Goal: Task Accomplishment & Management: Complete application form

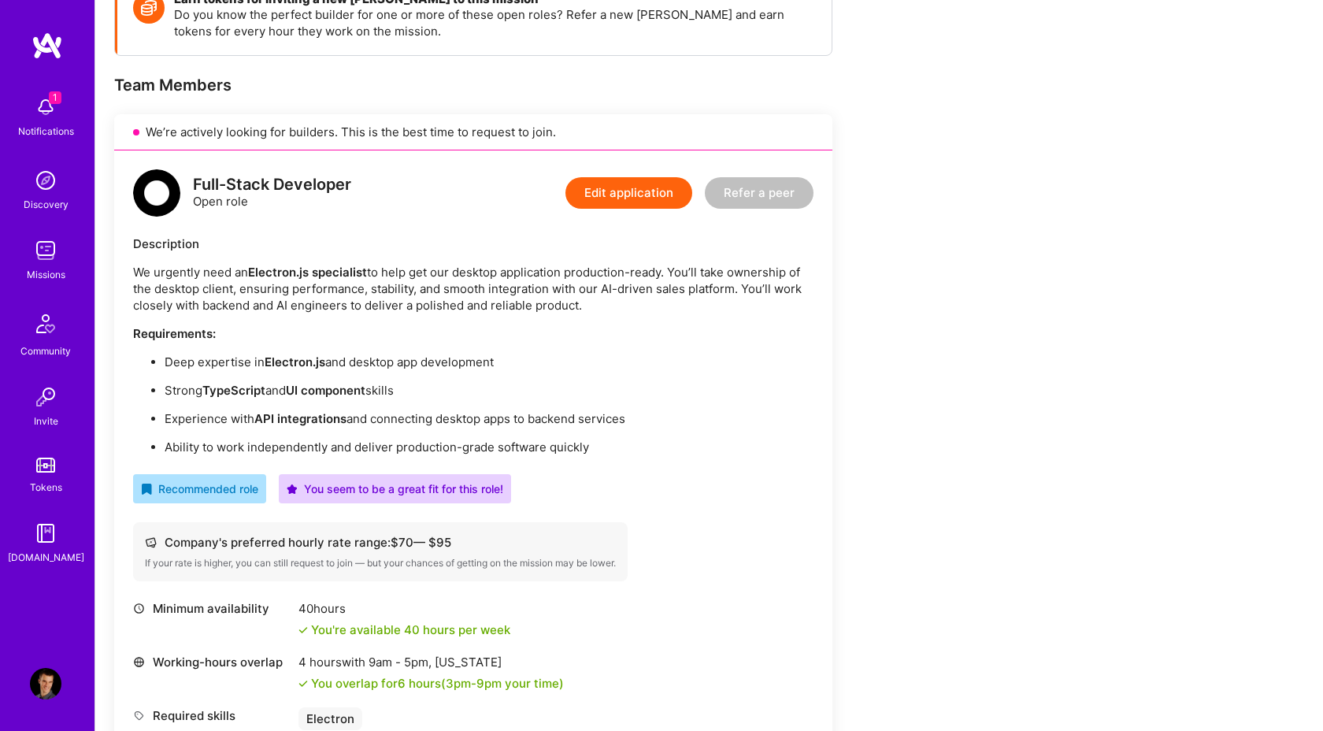
scroll to position [263, 0]
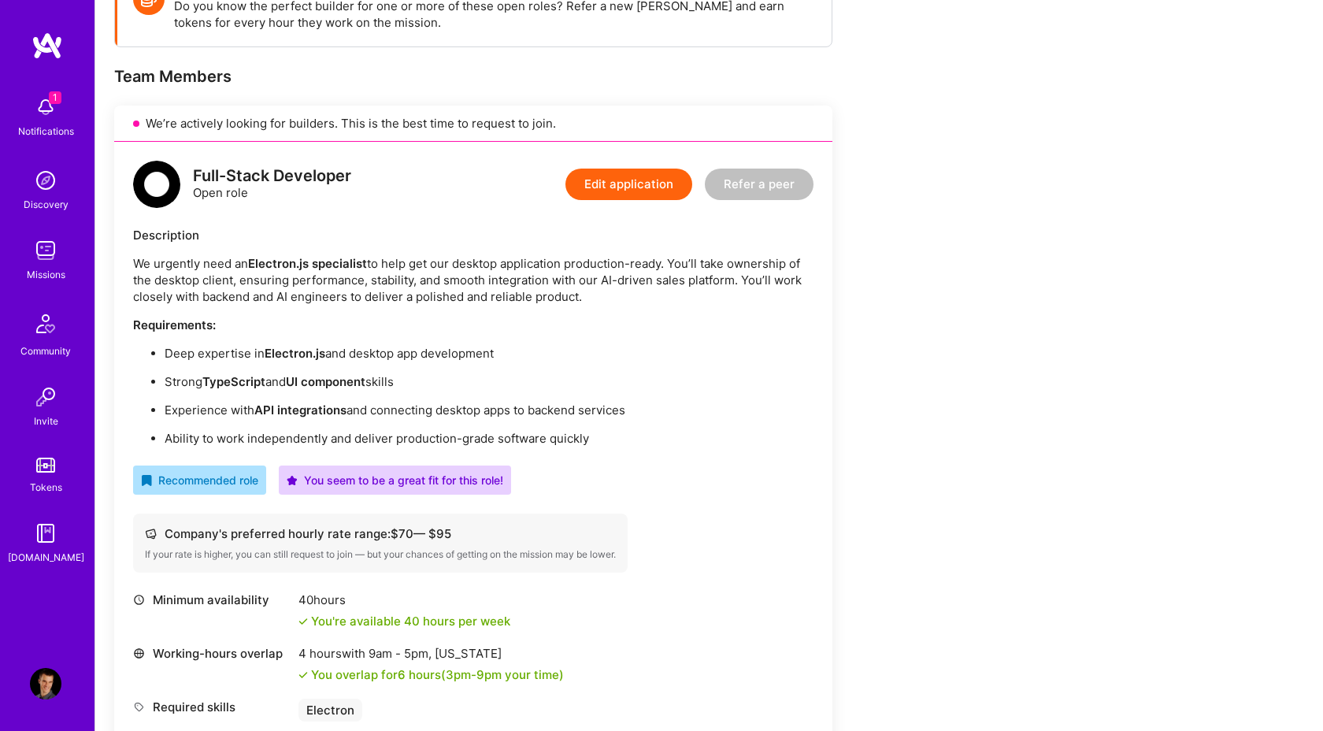
click at [654, 177] on button "Edit application" at bounding box center [629, 185] width 127 height 32
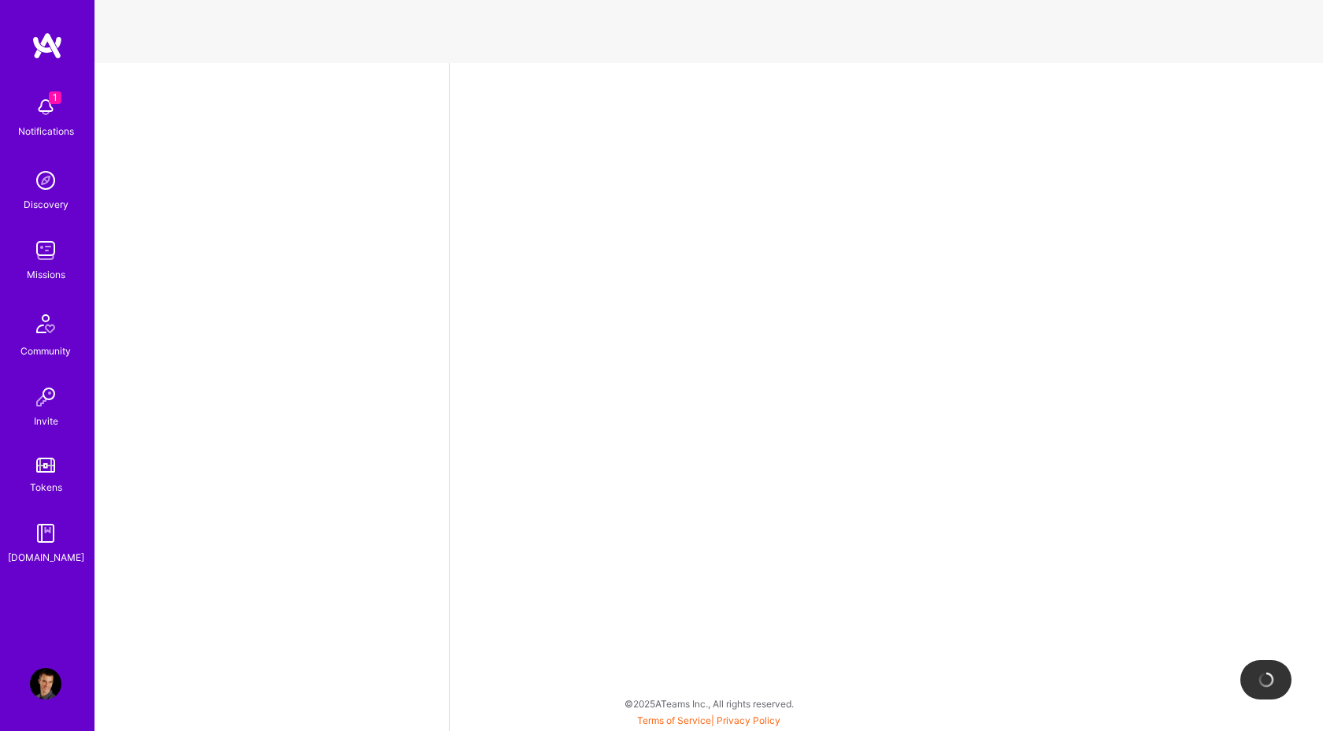
select select "AT"
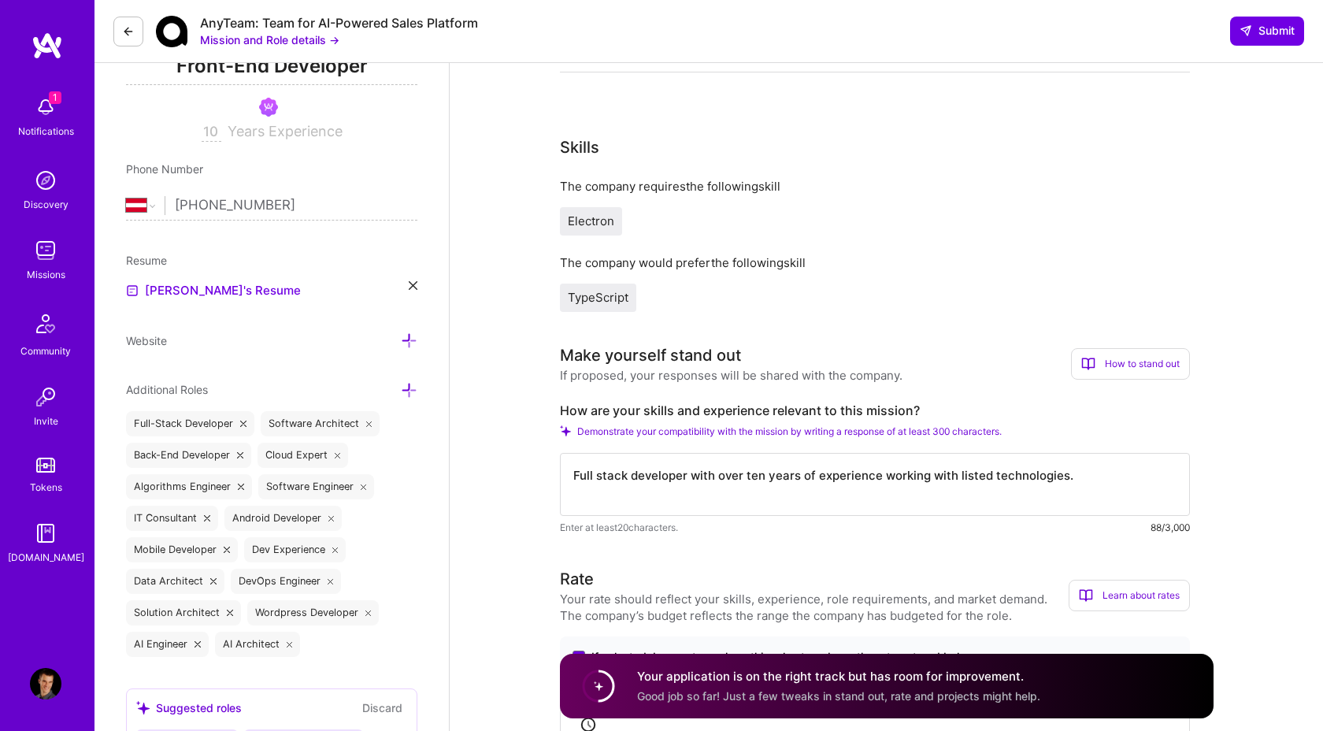
scroll to position [249, 0]
click at [1084, 465] on textarea "Full stack developer with over ten years of experience working with listed tech…" at bounding box center [875, 482] width 630 height 63
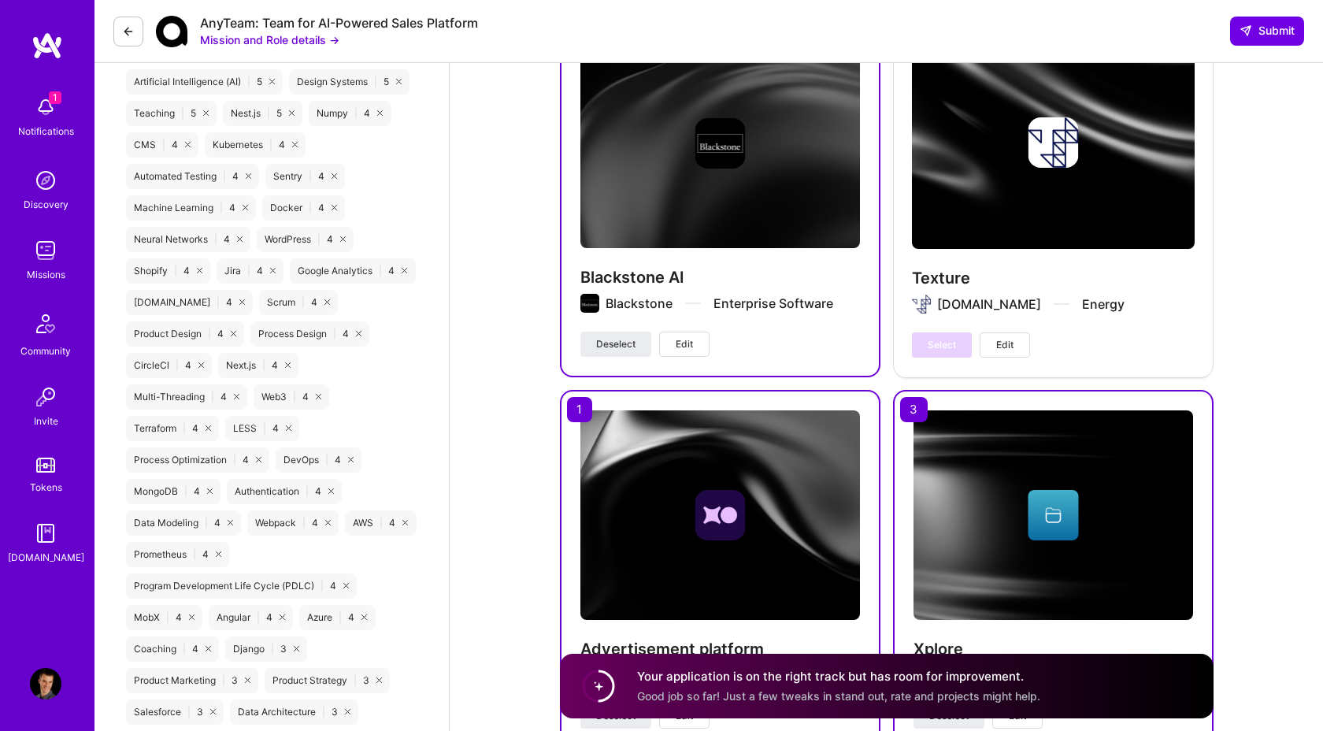
scroll to position [2142, 0]
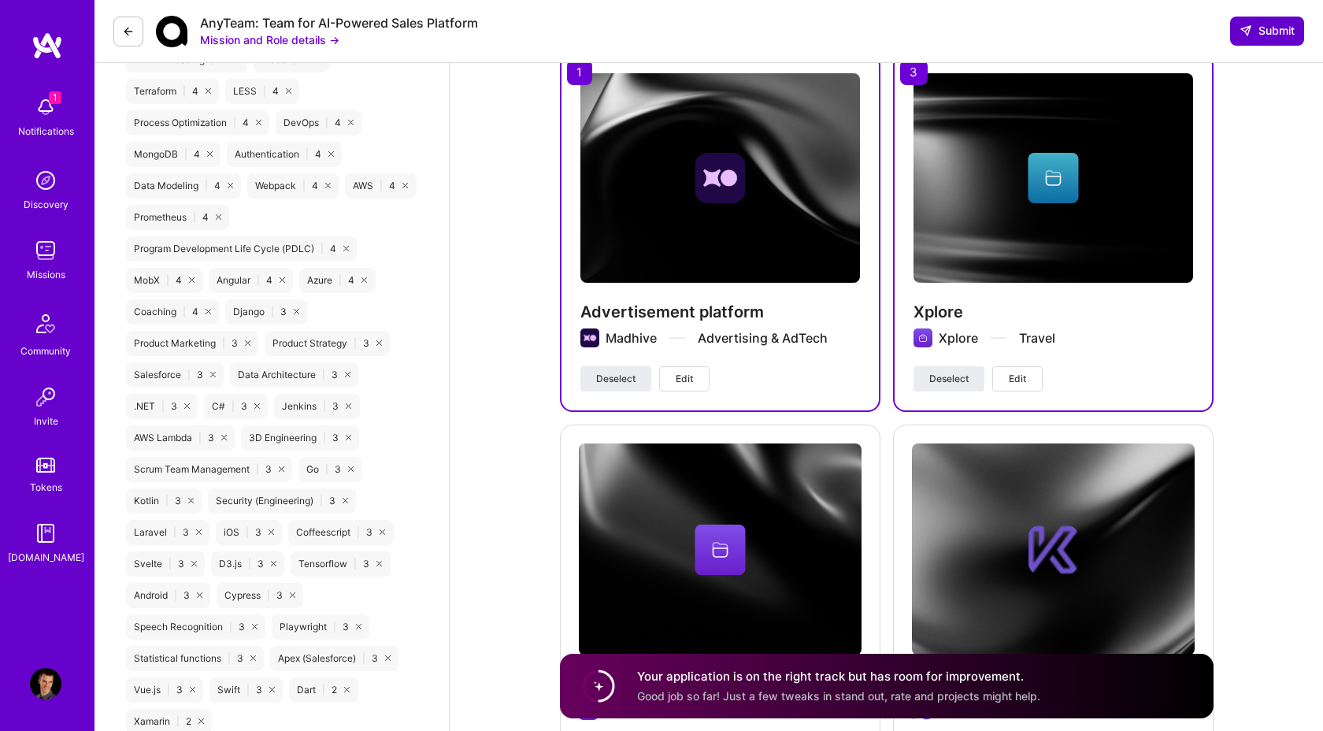
type textarea "Full stack developer with over ten years of experience working with listed tech…"
click at [1273, 24] on span "Submit" at bounding box center [1267, 31] width 55 height 16
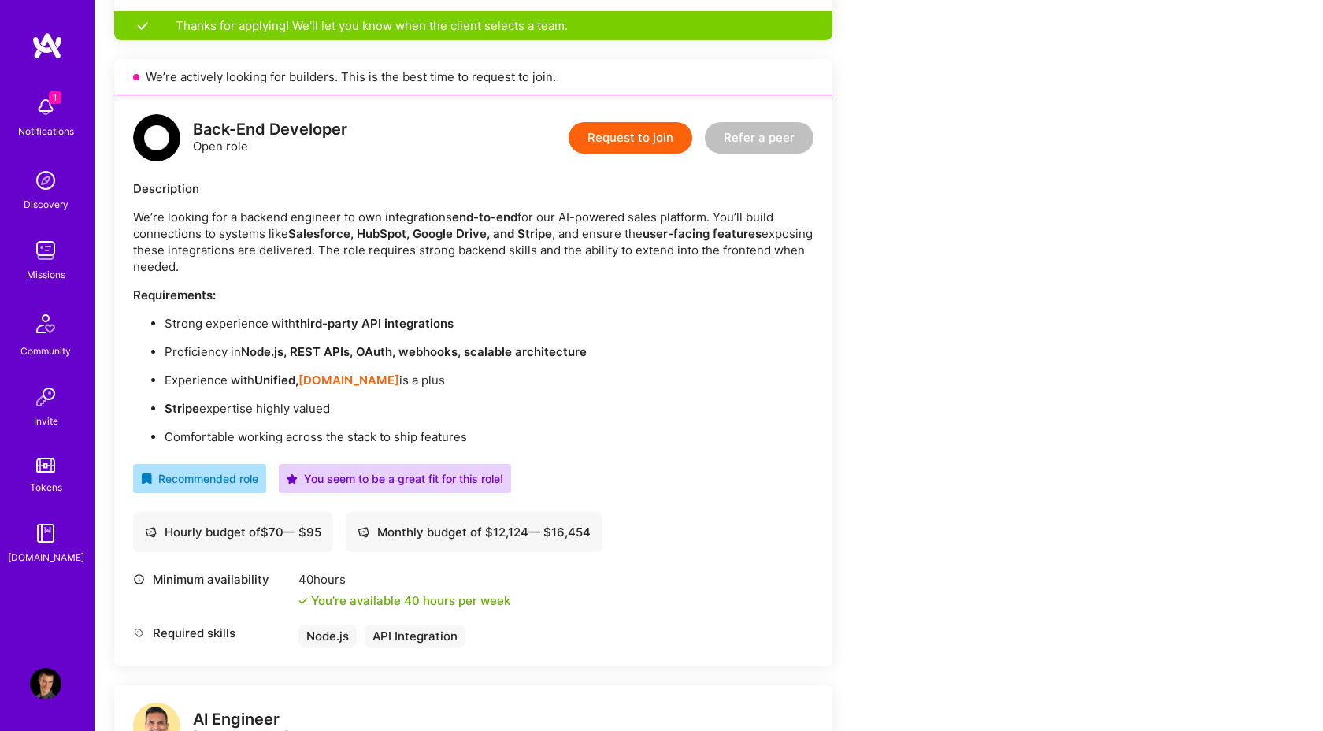
scroll to position [1032, 0]
click at [639, 140] on button "Request to join" at bounding box center [631, 137] width 124 height 32
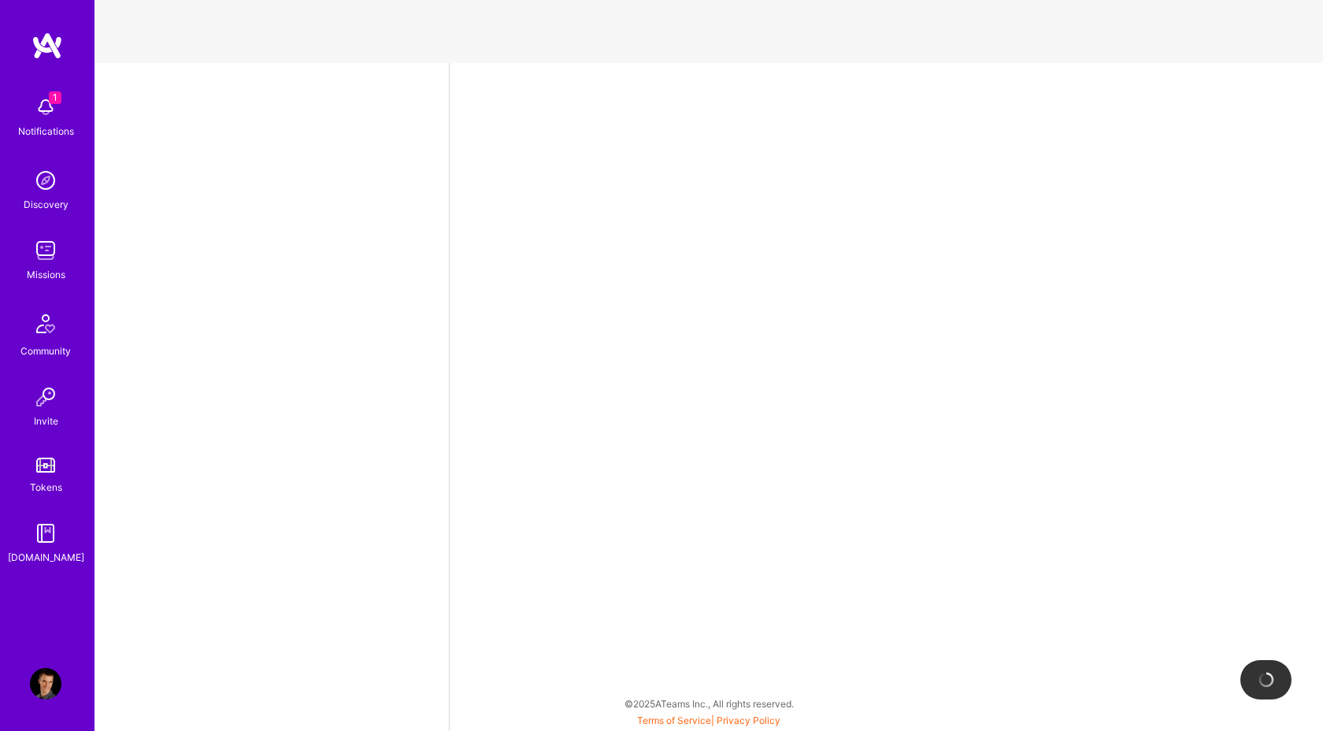
select select "AT"
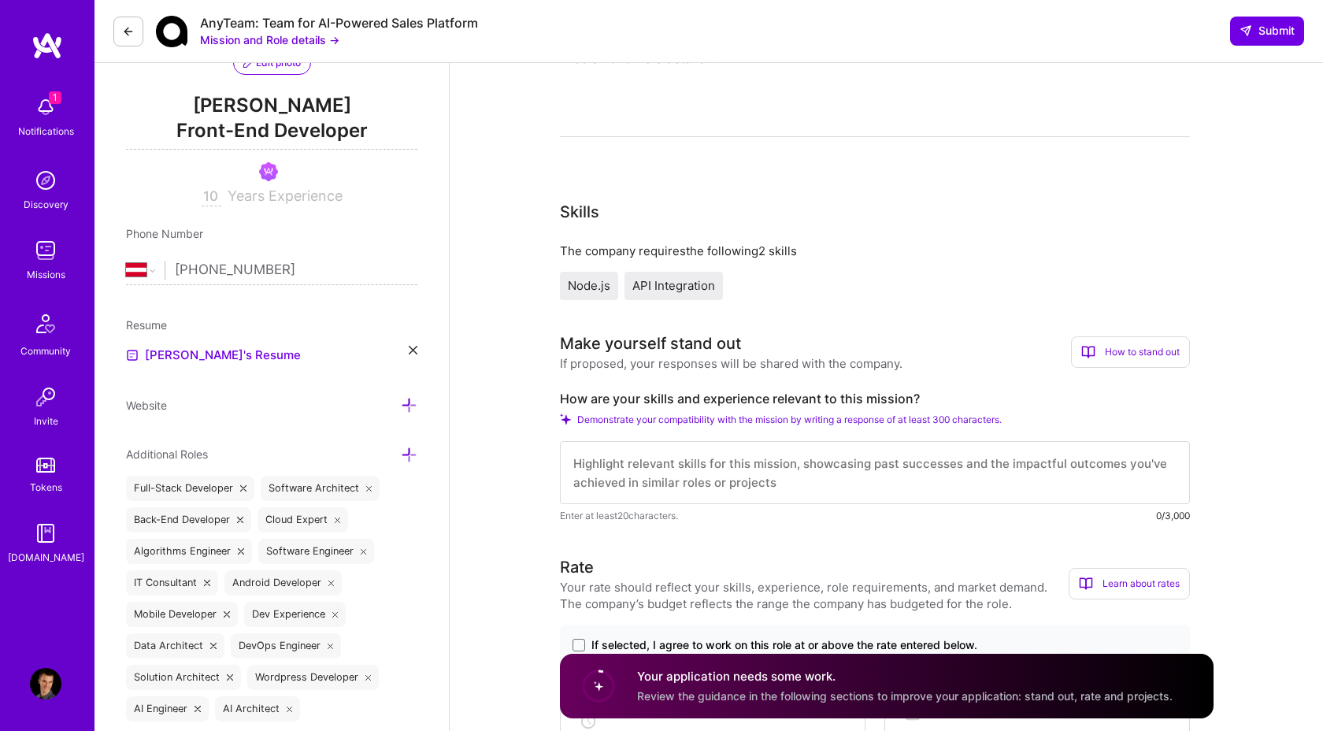
scroll to position [184, 0]
click at [654, 459] on textarea at bounding box center [875, 471] width 630 height 63
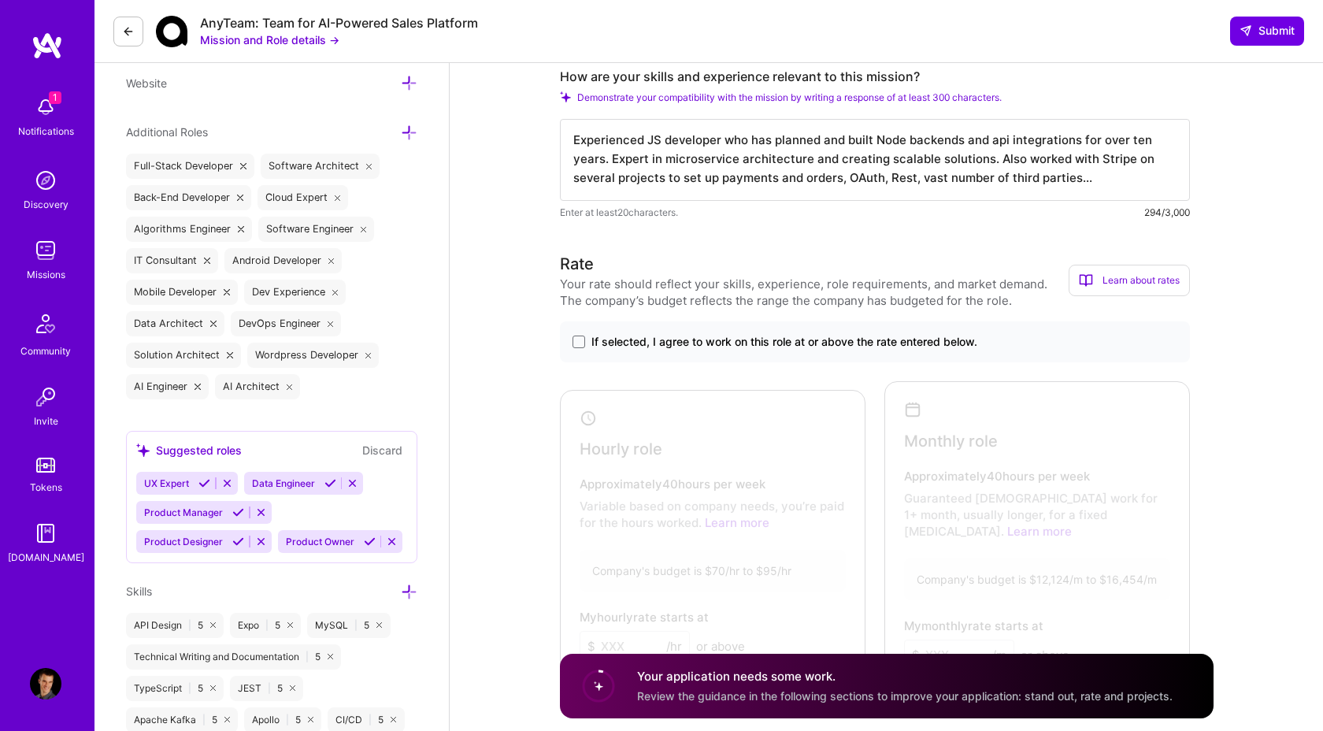
scroll to position [510, 0]
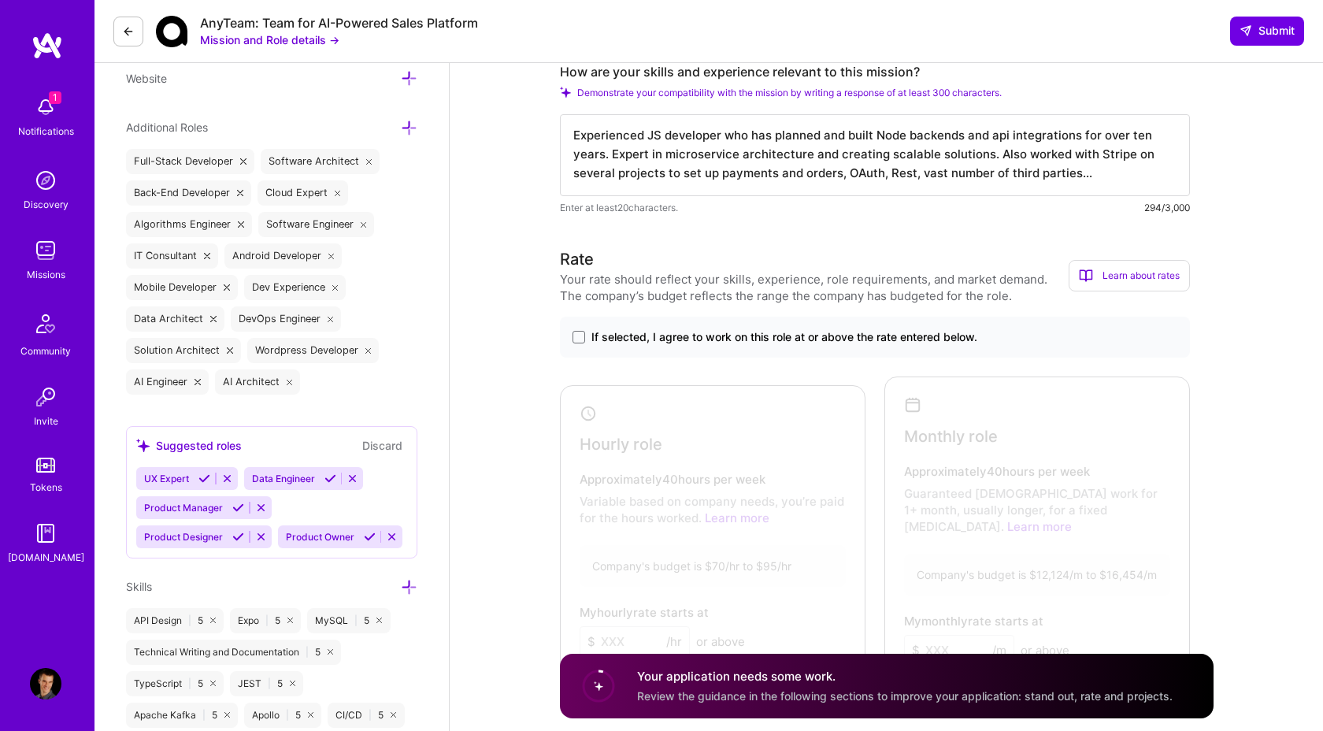
type textarea "Experienced JS developer who has planned and built Node backends and api integr…"
click at [662, 325] on div "If selected, I agree to work on this role at or above the rate entered below." at bounding box center [875, 337] width 630 height 41
click at [651, 340] on span "If selected, I agree to work on this role at or above the rate entered below." at bounding box center [785, 337] width 386 height 16
click at [0, 0] on input "If selected, I agree to work on this role at or above the rate entered below." at bounding box center [0, 0] width 0 height 0
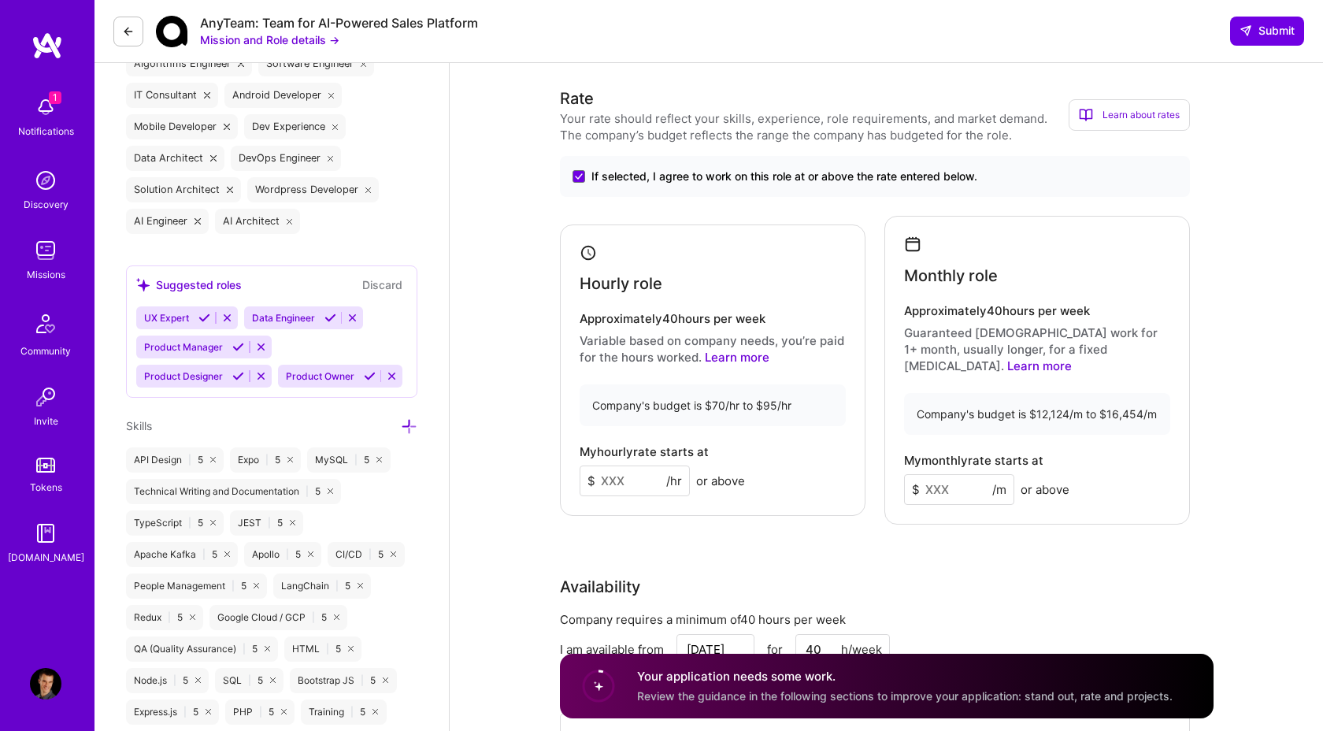
scroll to position [735, 0]
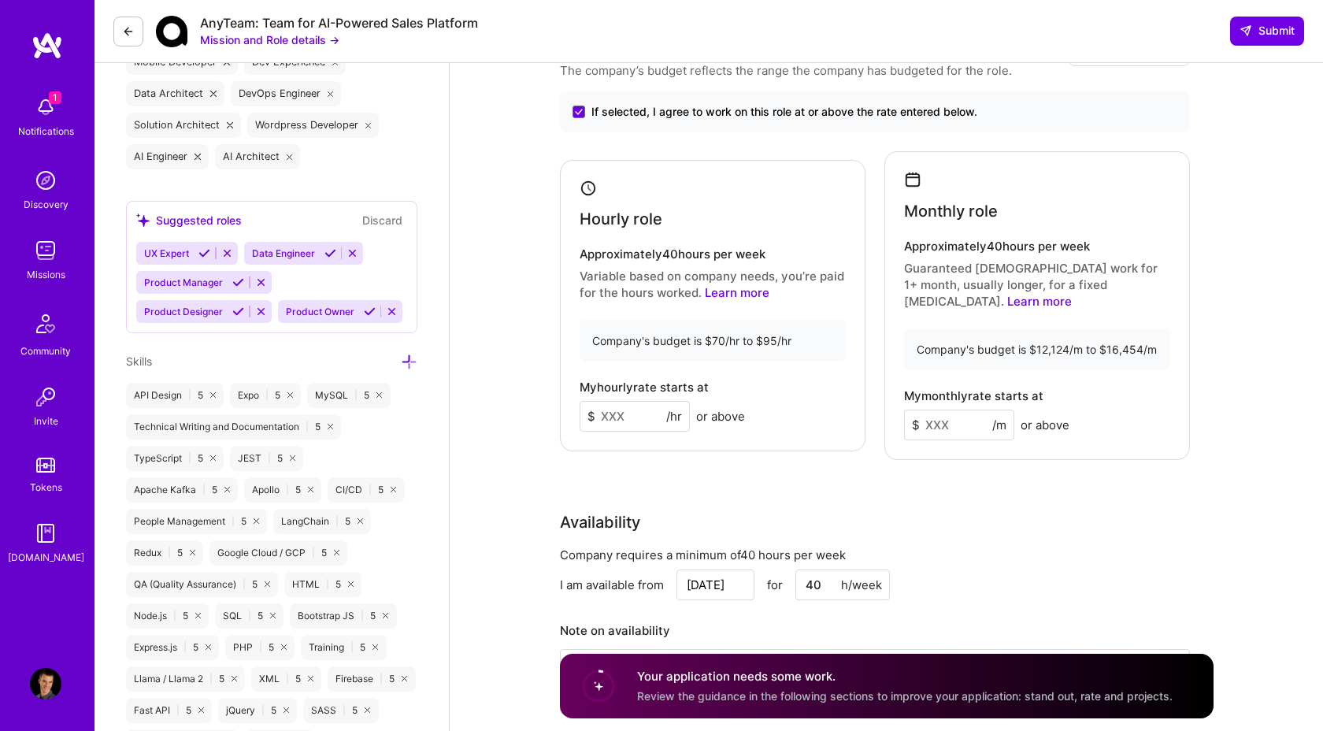
click at [631, 401] on input at bounding box center [635, 416] width 110 height 31
type input "70"
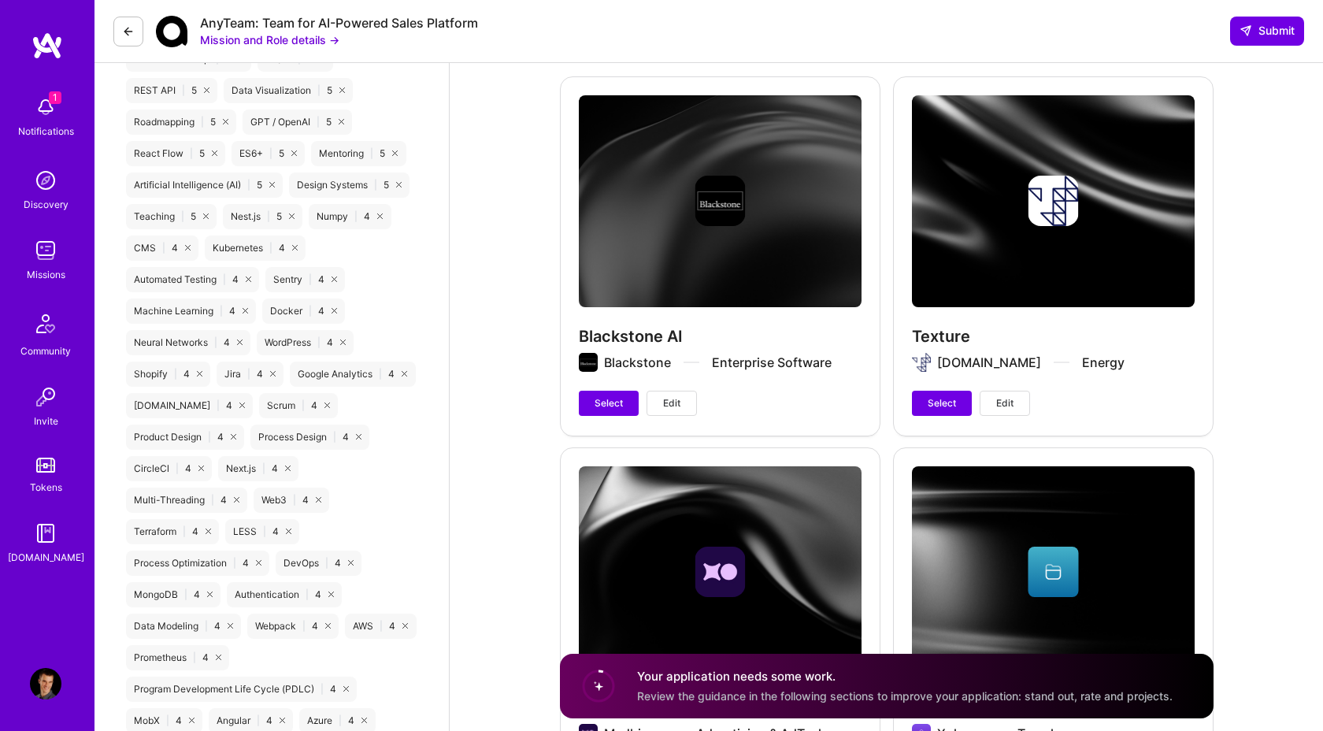
scroll to position [1714, 0]
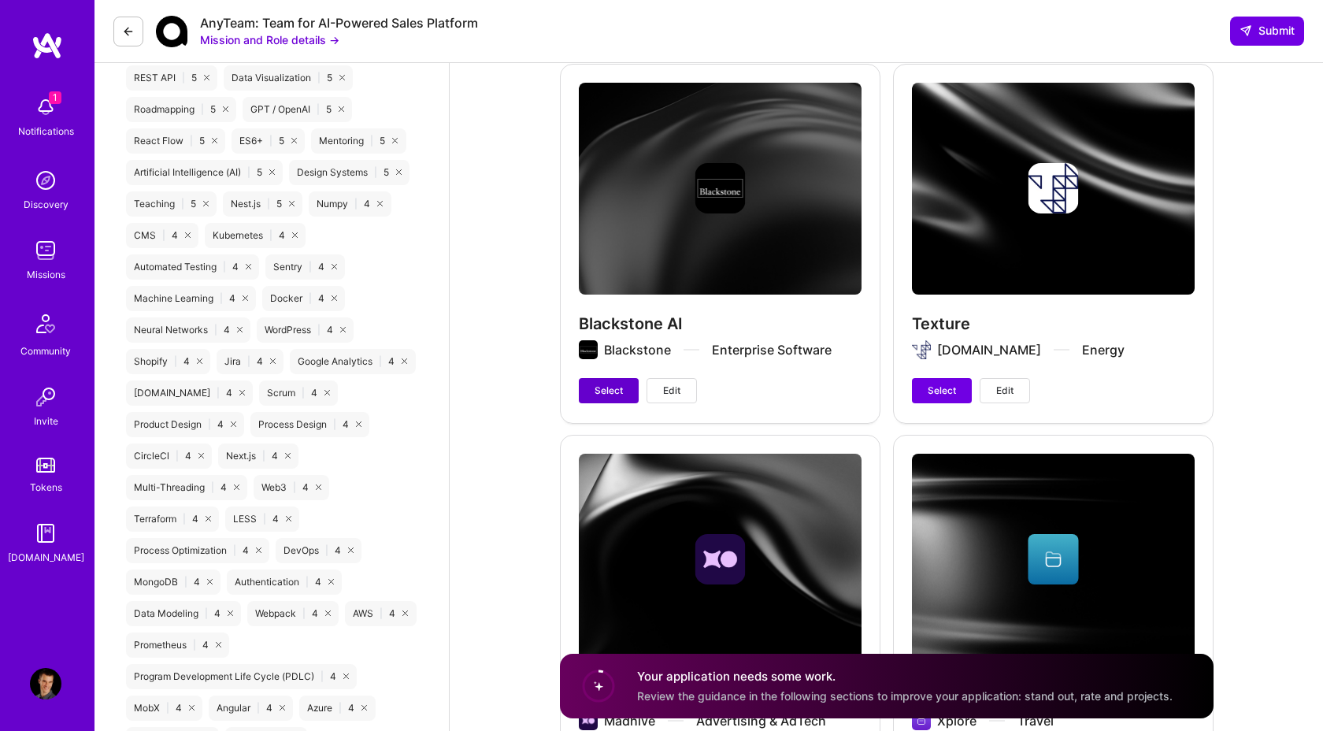
click at [613, 384] on span "Select" at bounding box center [609, 391] width 28 height 14
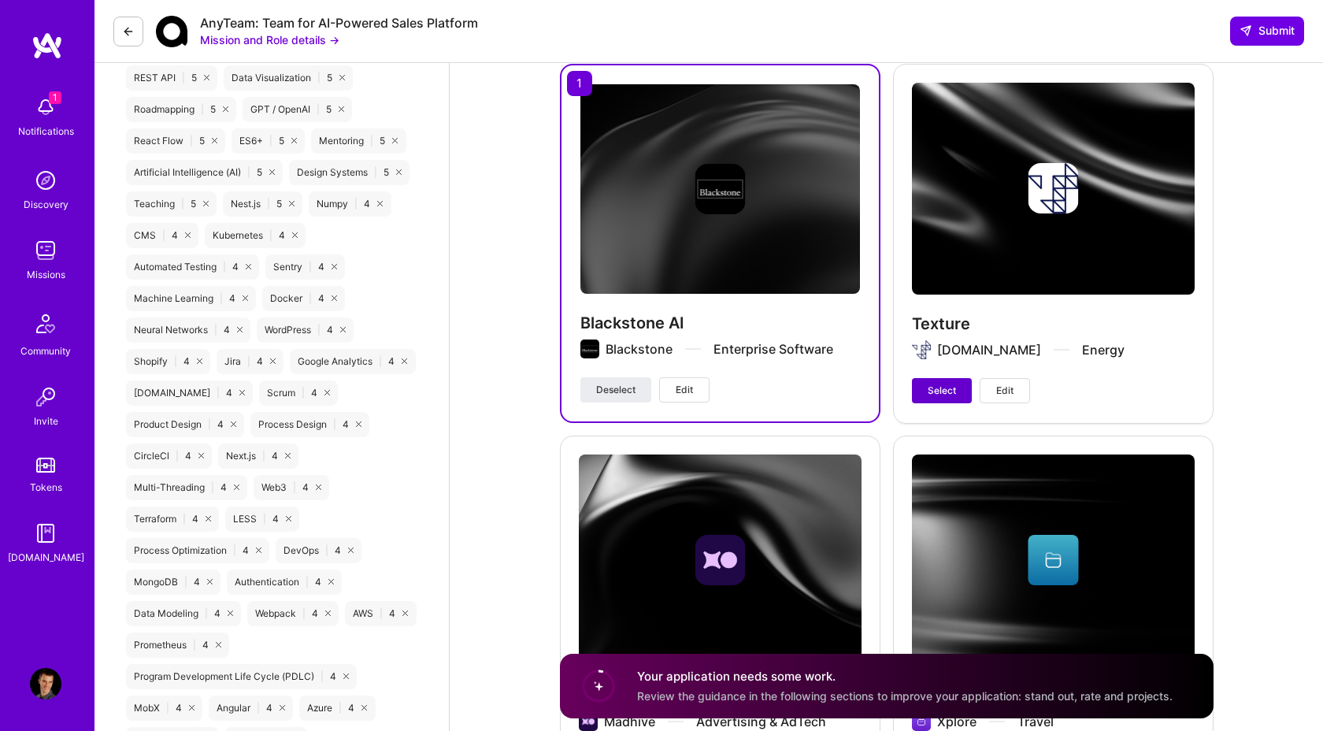
click at [921, 383] on button "Select" at bounding box center [942, 390] width 60 height 25
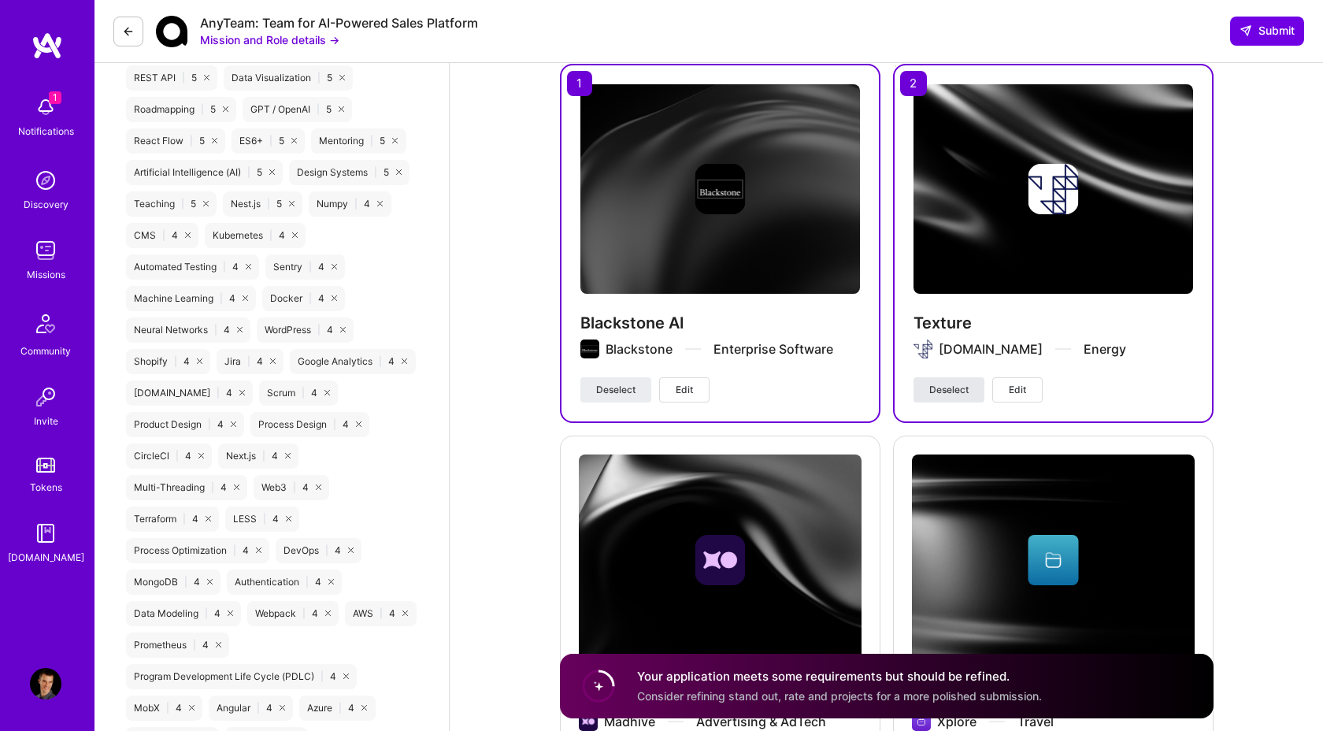
scroll to position [2022, 0]
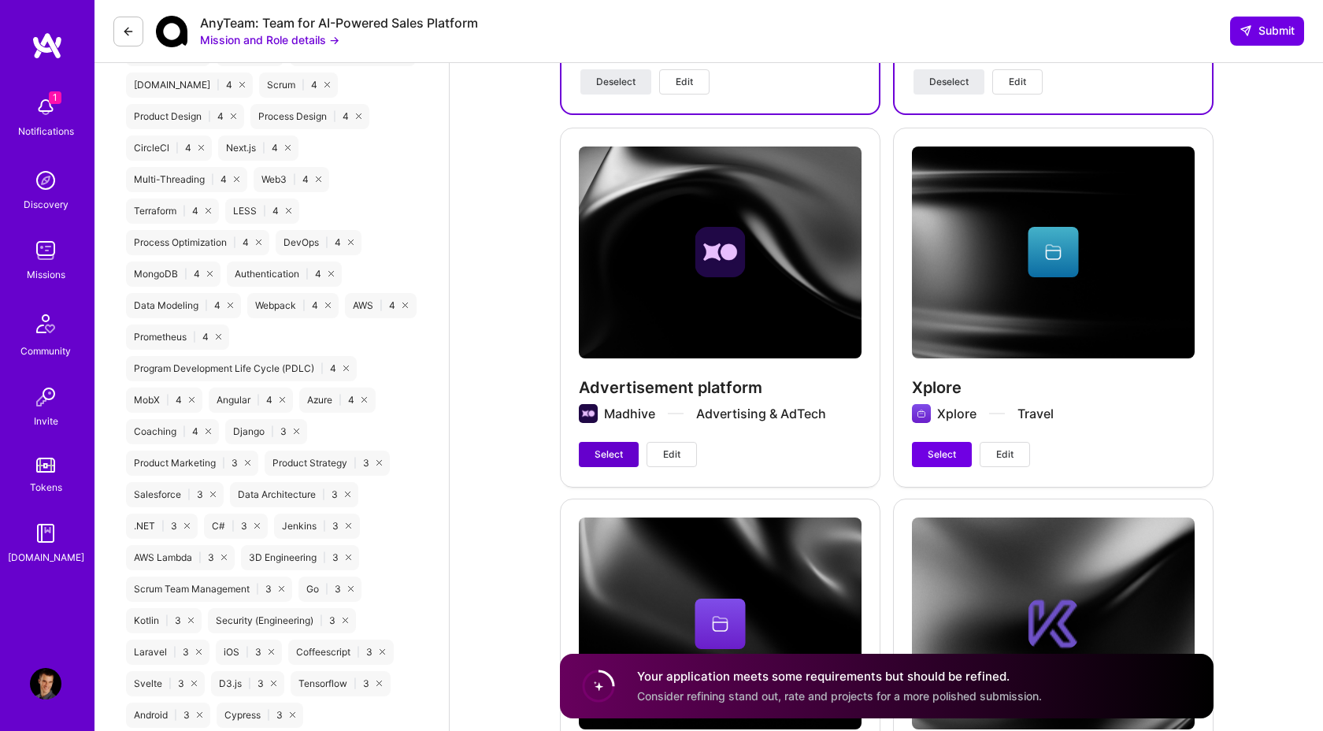
click at [607, 447] on span "Select" at bounding box center [609, 454] width 28 height 14
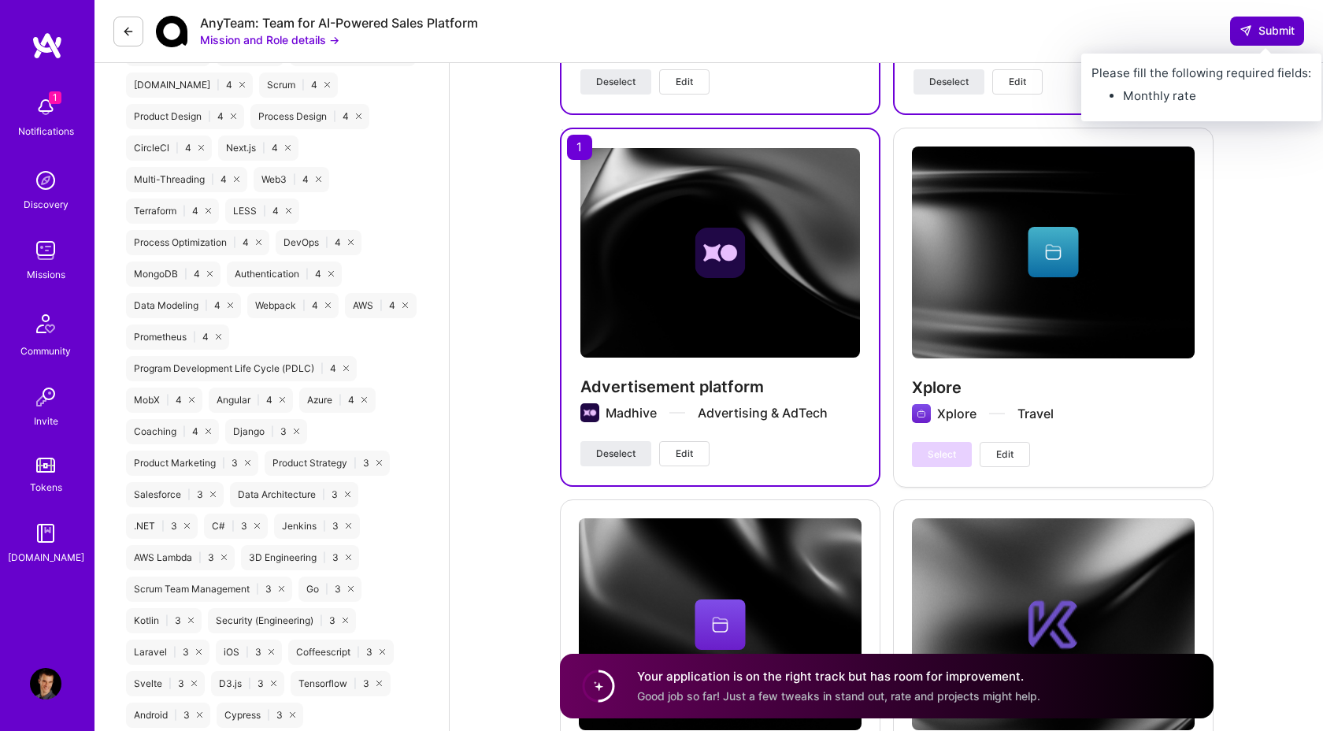
click at [1255, 29] on span "Submit" at bounding box center [1267, 31] width 55 height 16
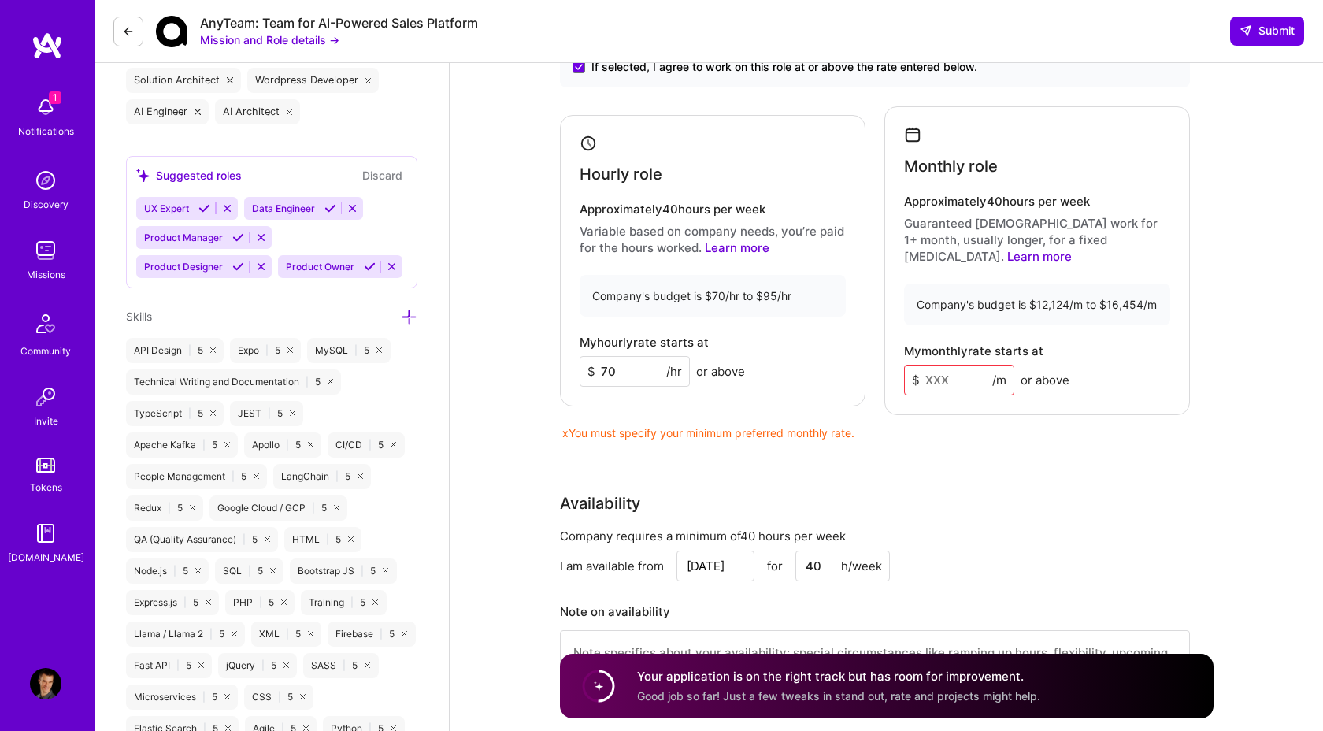
scroll to position [826, 0]
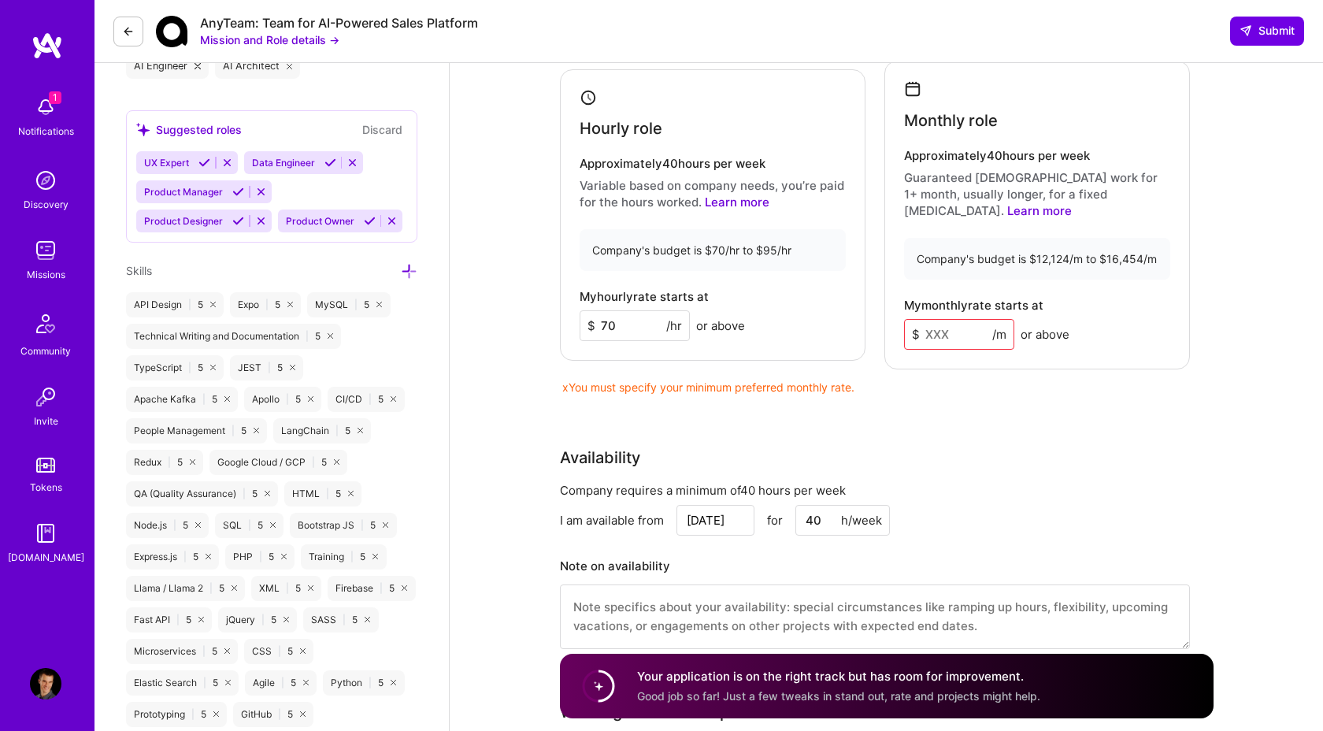
click at [950, 319] on input at bounding box center [959, 334] width 110 height 31
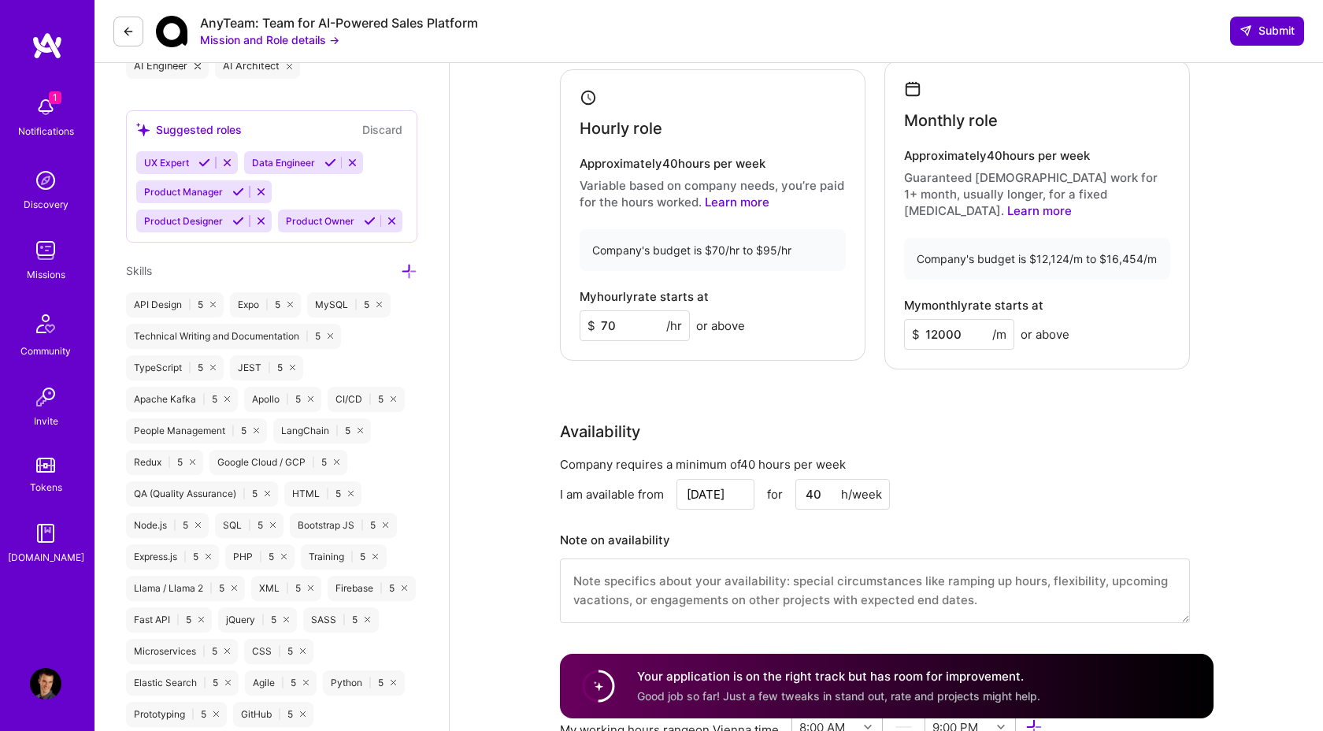
type input "12000"
click at [1262, 28] on span "Submit" at bounding box center [1267, 31] width 55 height 16
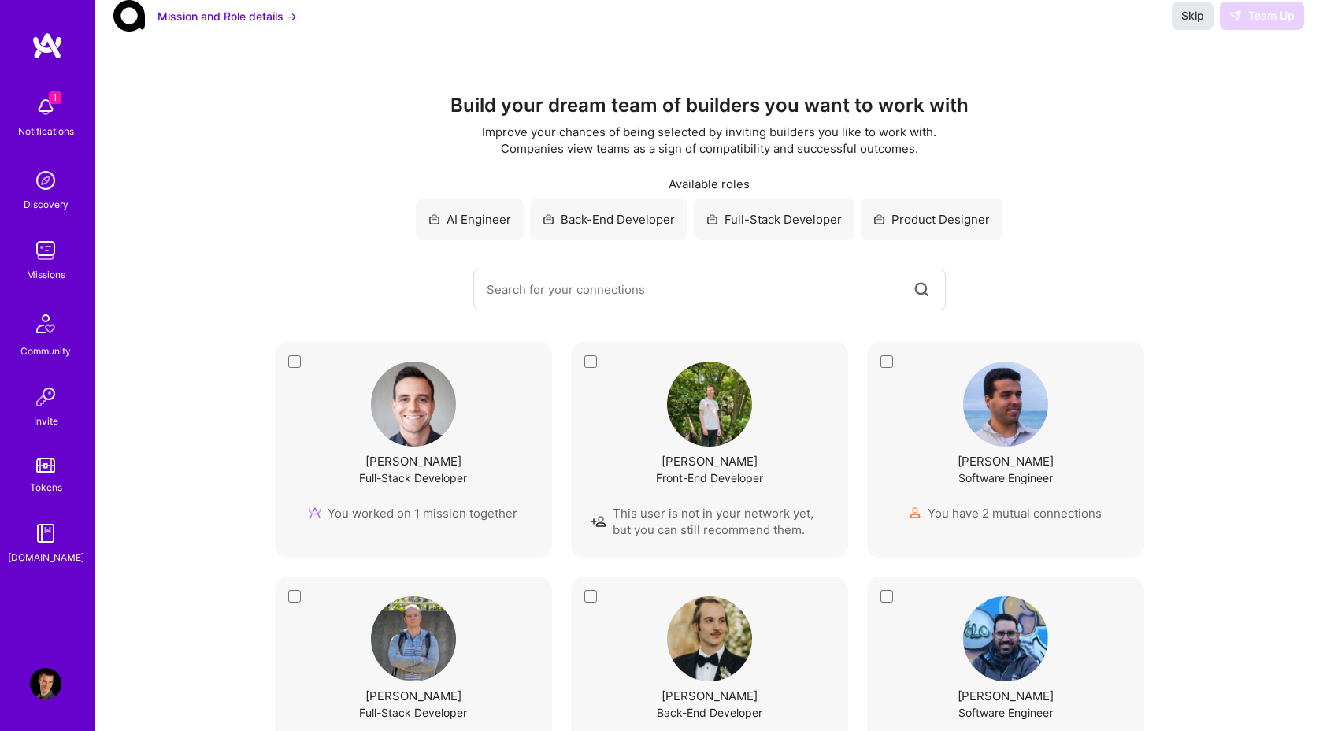
click at [1189, 24] on span "Skip" at bounding box center [1193, 16] width 23 height 16
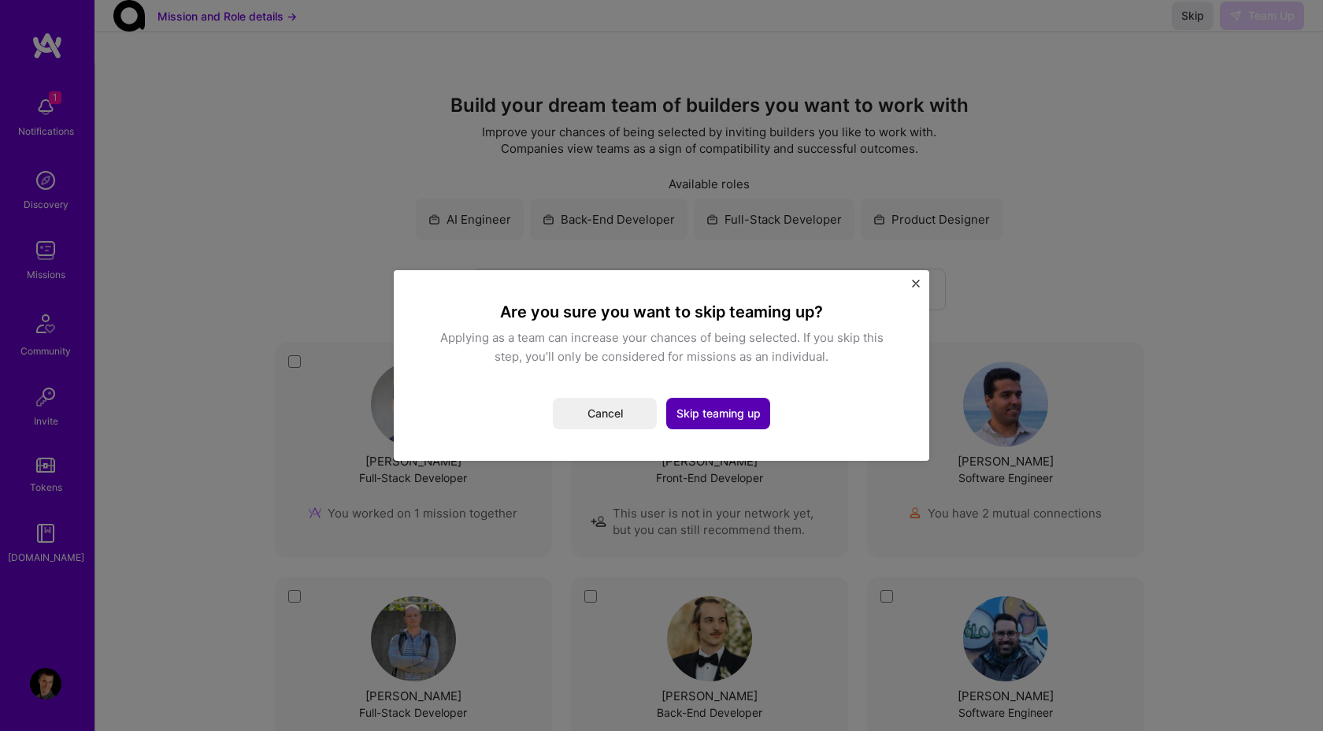
click at [732, 408] on button "Skip teaming up" at bounding box center [718, 414] width 104 height 32
